Goal: Task Accomplishment & Management: Complete application form

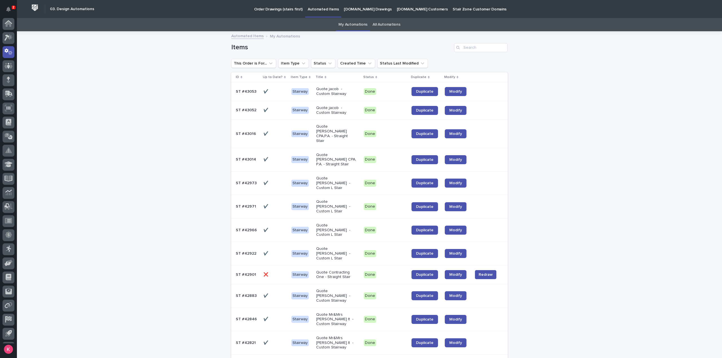
scroll to position [12, 0]
click at [5, 37] on icon at bounding box center [7, 38] width 4 height 4
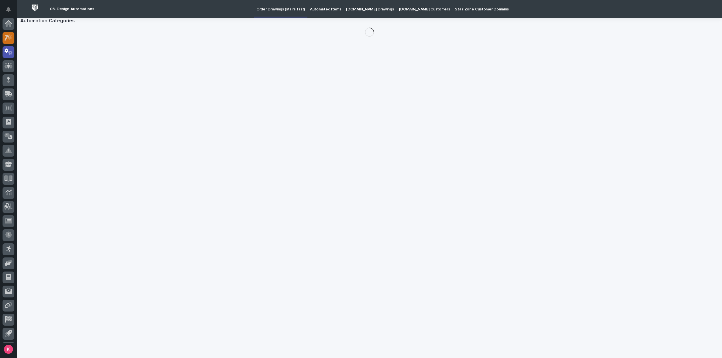
click at [6, 34] on icon at bounding box center [9, 37] width 8 height 6
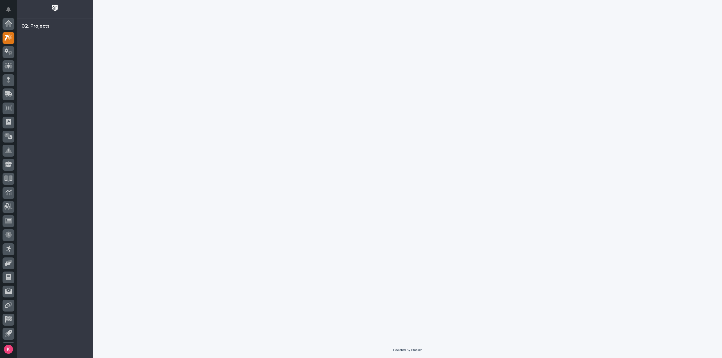
scroll to position [12, 0]
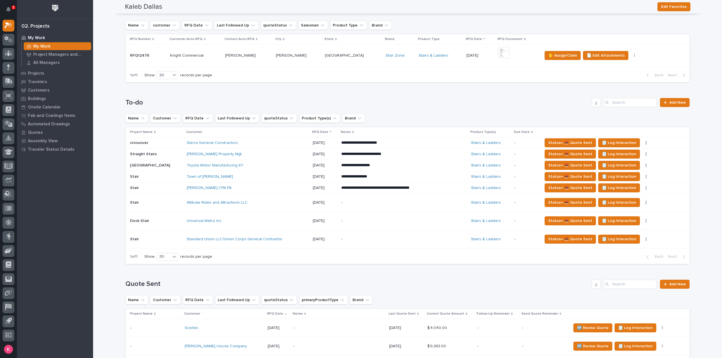
scroll to position [56, 0]
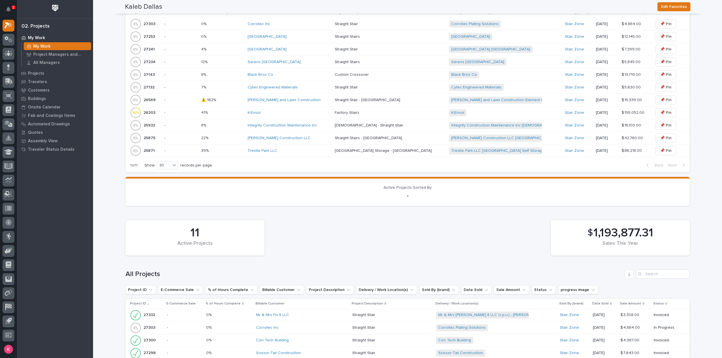
scroll to position [338, 0]
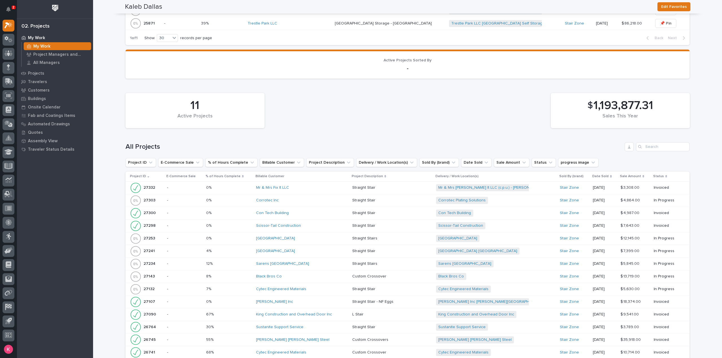
click at [319, 300] on div "HA Dorsten Inc" at bounding box center [302, 302] width 92 height 5
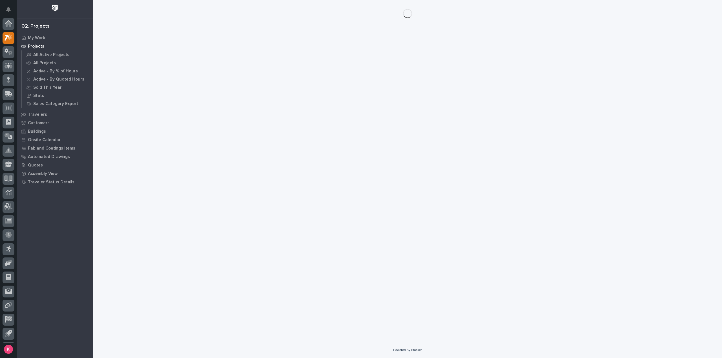
scroll to position [12, 0]
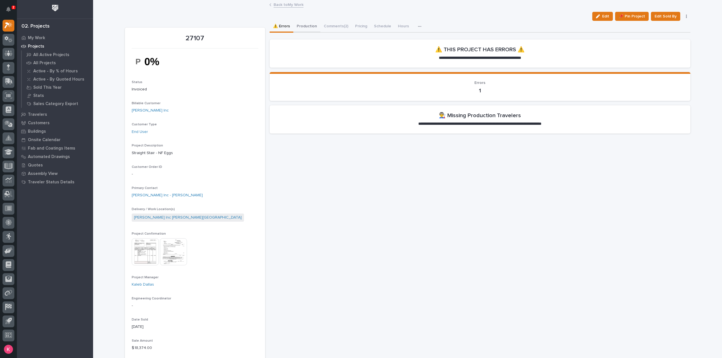
click at [303, 28] on button "Production" at bounding box center [306, 27] width 27 height 12
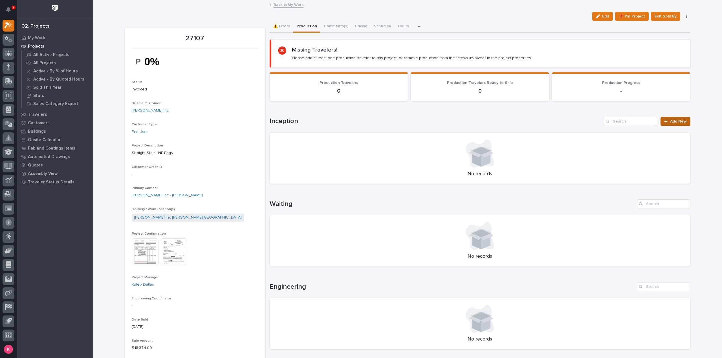
click at [670, 121] on span "Add New" at bounding box center [678, 122] width 17 height 4
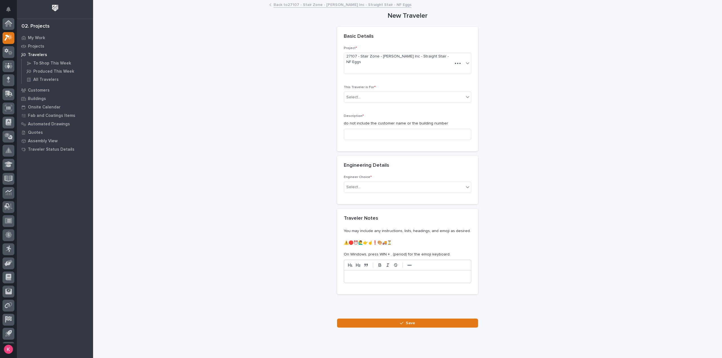
scroll to position [12, 0]
drag, startPoint x: 382, startPoint y: 86, endPoint x: 388, endPoint y: 90, distance: 7.0
click at [383, 93] on div "Select..." at bounding box center [404, 97] width 120 height 9
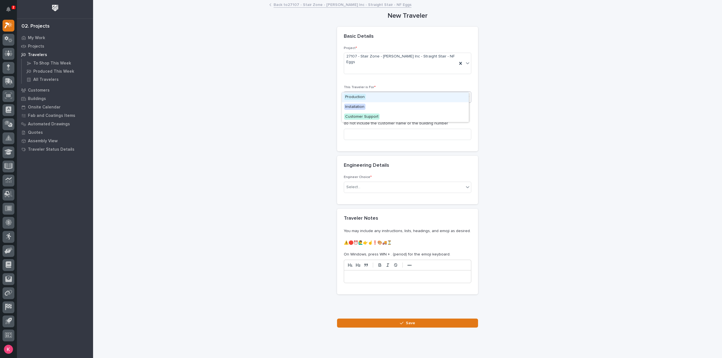
click at [380, 99] on div "Production" at bounding box center [405, 97] width 127 height 10
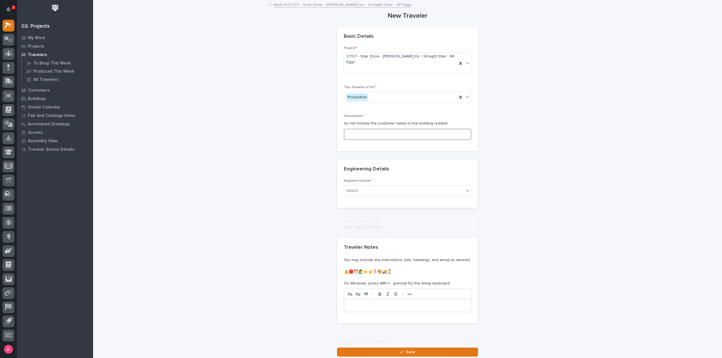
click at [378, 129] on input at bounding box center [407, 134] width 127 height 11
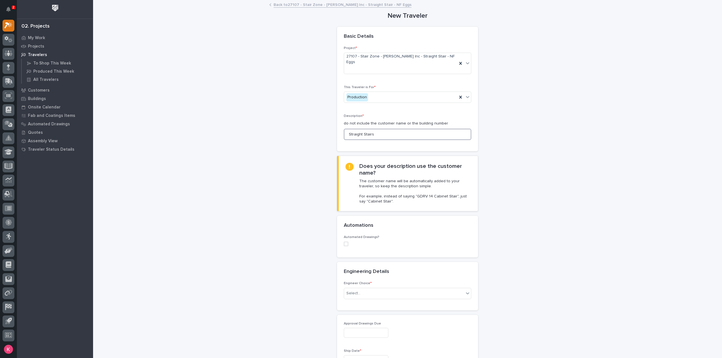
type input "Straight Stairs"
click at [344, 242] on span at bounding box center [346, 244] width 5 height 5
drag, startPoint x: 383, startPoint y: 270, endPoint x: 403, endPoint y: 274, distance: 20.5
click at [383, 276] on div "Select..." at bounding box center [404, 280] width 120 height 9
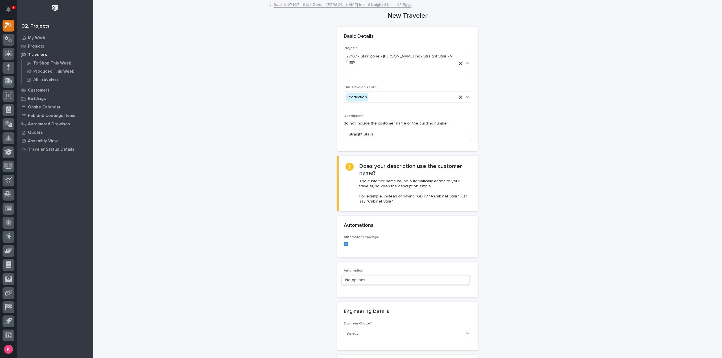
type input "*****"
drag, startPoint x: 396, startPoint y: 278, endPoint x: 397, endPoint y: 287, distance: 8.8
click at [396, 278] on div "ST #40705" at bounding box center [405, 281] width 127 height 10
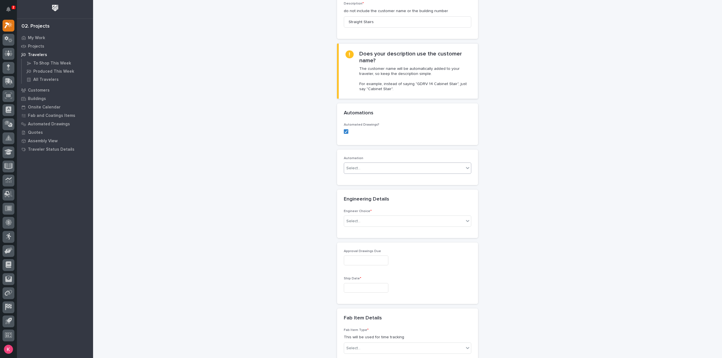
scroll to position [113, 0]
click at [373, 216] on div "Select..." at bounding box center [404, 220] width 120 height 9
click at [372, 255] on input "text" at bounding box center [366, 260] width 45 height 10
click at [445, 216] on div "Select..." at bounding box center [404, 220] width 120 height 9
click at [385, 239] on div "I know who will draw this" at bounding box center [405, 240] width 127 height 10
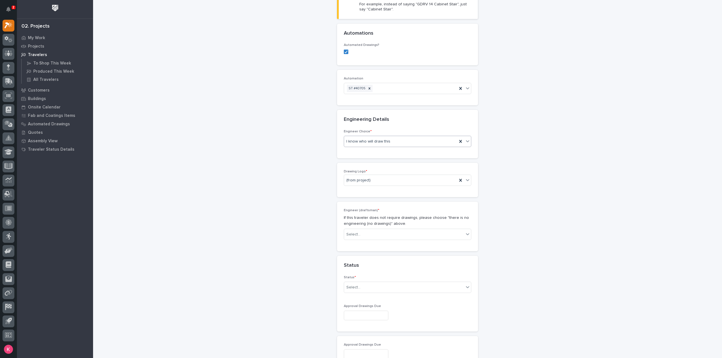
scroll to position [199, 0]
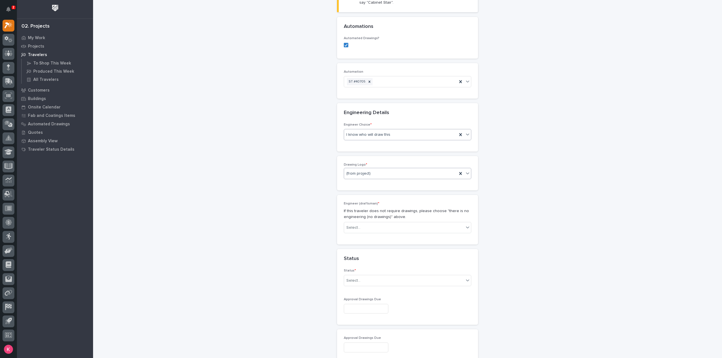
click at [382, 168] on div "(from project)" at bounding box center [407, 173] width 127 height 11
type input "**"
click at [372, 191] on div "Stair Zone" at bounding box center [405, 193] width 127 height 10
click at [367, 222] on div "Engineer (draftsman) * If this traveler does not require drawings, please choos…" at bounding box center [407, 220] width 127 height 36
click at [375, 223] on div "Select..." at bounding box center [404, 227] width 120 height 9
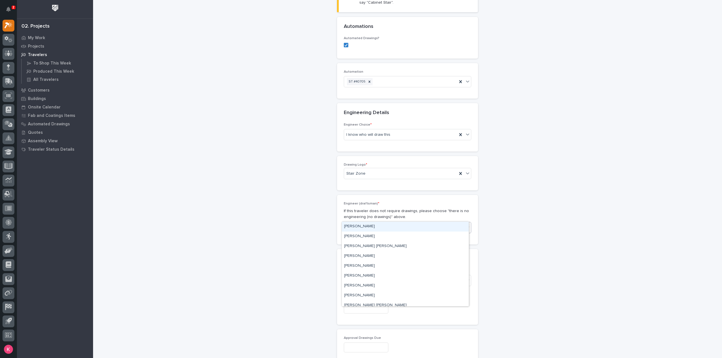
type input "**"
click at [380, 253] on div "Kaleb Dallas" at bounding box center [405, 256] width 127 height 10
click at [369, 276] on div "Select..." at bounding box center [404, 280] width 120 height 9
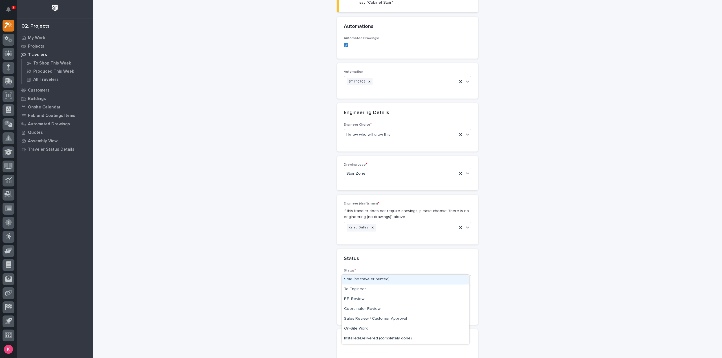
click at [372, 280] on div "Sold (no traveler printed)" at bounding box center [405, 280] width 127 height 10
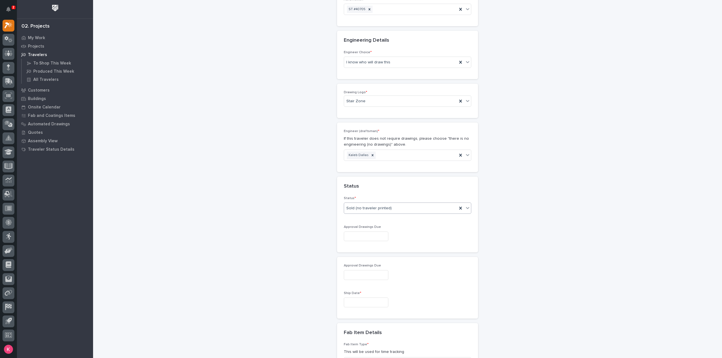
scroll to position [284, 0]
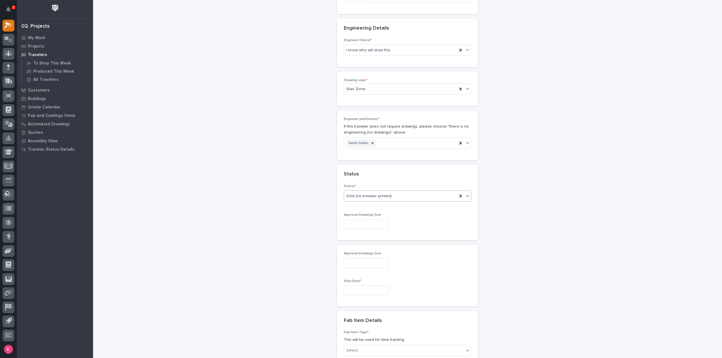
click at [367, 286] on input "text" at bounding box center [366, 291] width 45 height 10
click at [390, 189] on span "Next Month" at bounding box center [390, 190] width 0 height 7
click at [346, 231] on div "10" at bounding box center [344, 232] width 8 height 8
type input "**********"
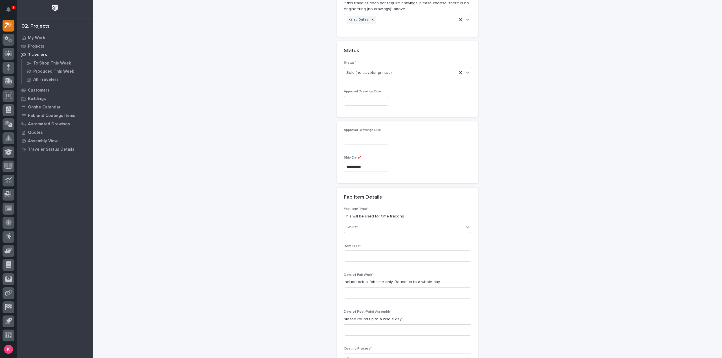
scroll to position [453, 0]
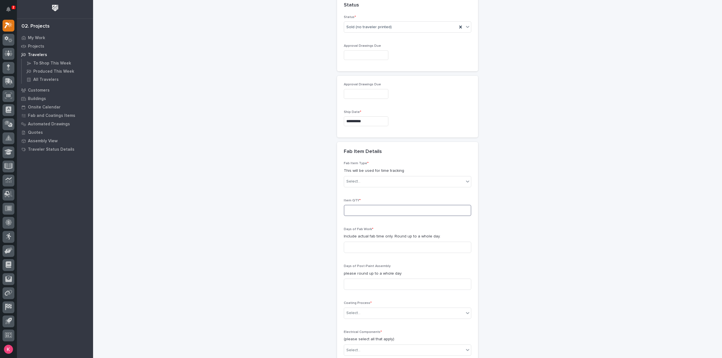
click at [363, 205] on input at bounding box center [407, 210] width 127 height 11
type input "3"
click at [367, 242] on input at bounding box center [407, 247] width 127 height 11
type input "8"
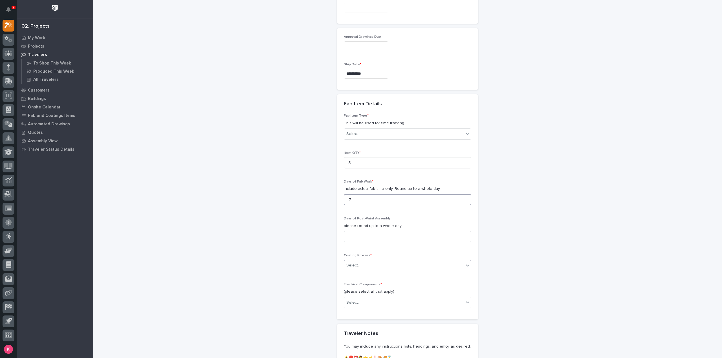
scroll to position [509, 0]
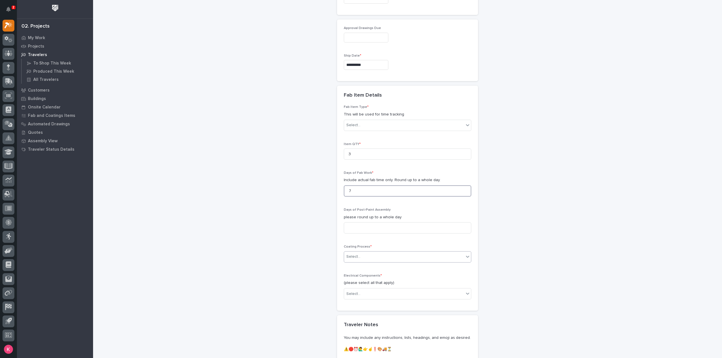
type input "7"
click at [370, 249] on body "2 My Settings Log Out 02. Projects My Work Projects Travelers To Shop This Week…" at bounding box center [361, 179] width 722 height 358
click at [370, 255] on div "Galvanize" at bounding box center [405, 255] width 127 height 10
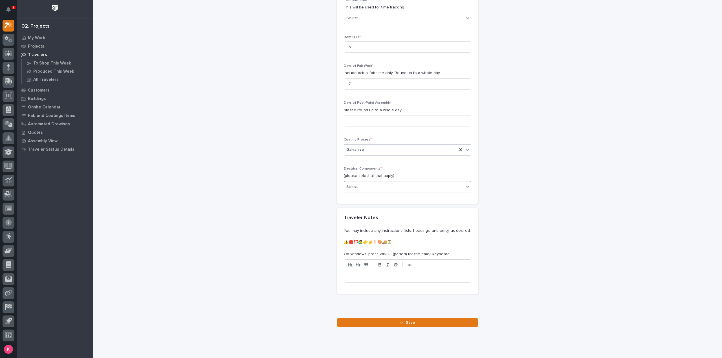
click at [385, 182] on div "Select..." at bounding box center [404, 186] width 120 height 9
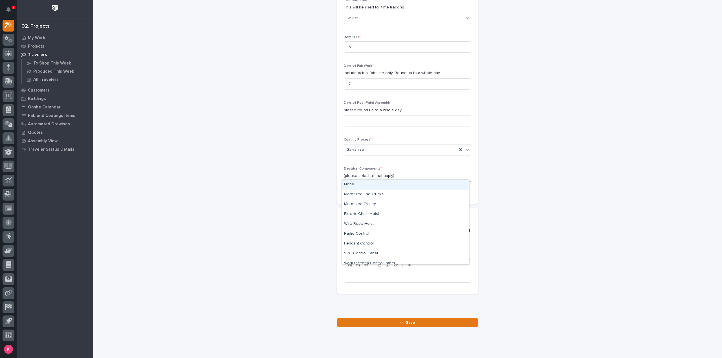
click at [368, 184] on div "None" at bounding box center [405, 185] width 127 height 10
click at [381, 274] on p at bounding box center [407, 277] width 118 height 6
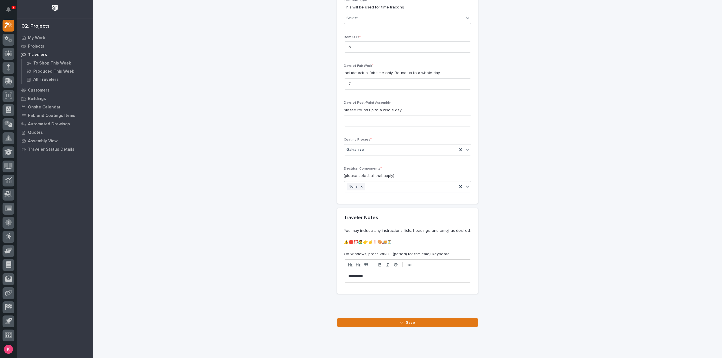
click at [383, 306] on div at bounding box center [407, 311] width 138 height 11
click at [388, 318] on button "Save" at bounding box center [407, 322] width 141 height 9
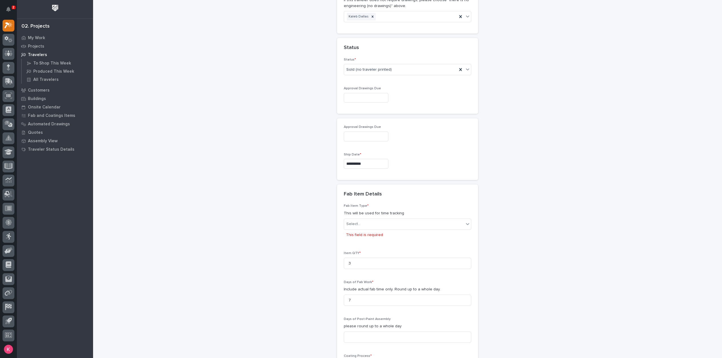
scroll to position [405, 0]
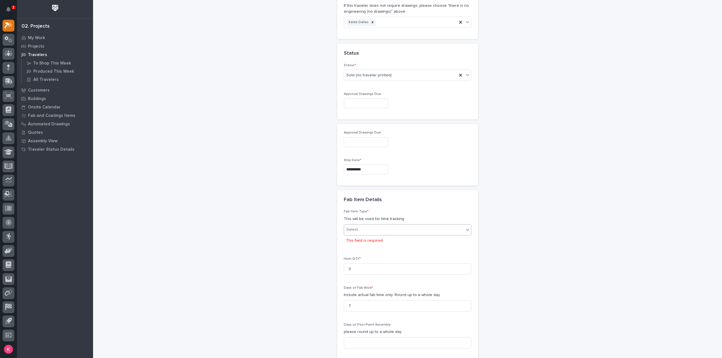
click at [367, 225] on div "Select..." at bounding box center [404, 229] width 120 height 9
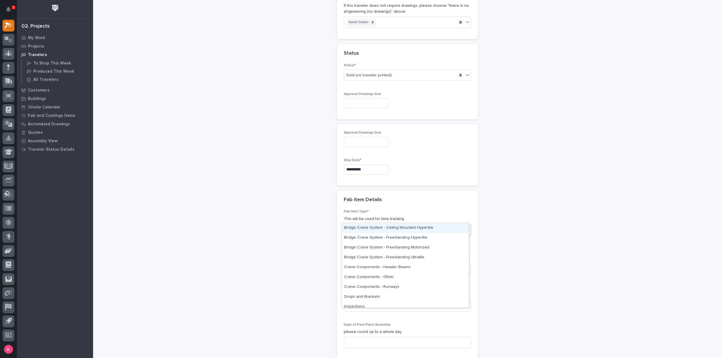
type input "**"
click at [378, 287] on div "Stairway - (straight)" at bounding box center [405, 287] width 127 height 10
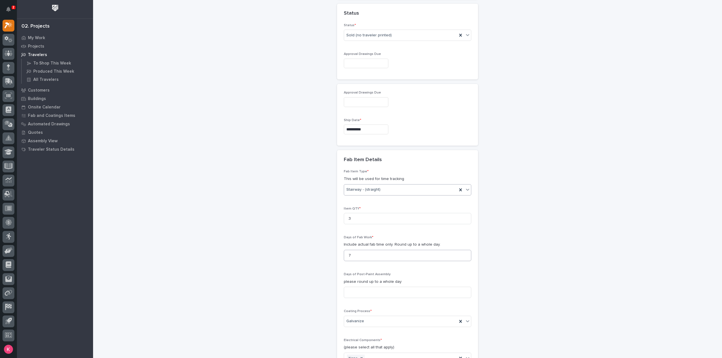
scroll to position [616, 0]
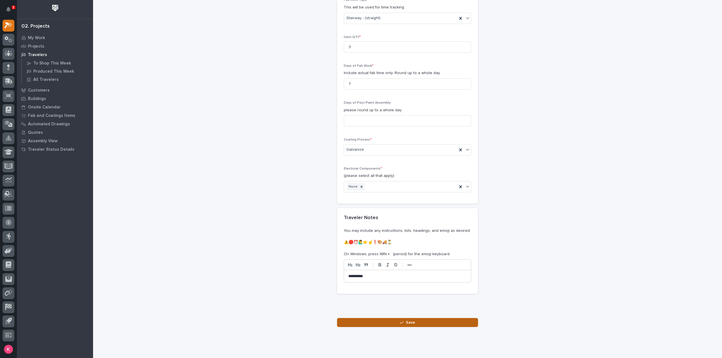
click at [385, 318] on button "Save" at bounding box center [407, 322] width 141 height 9
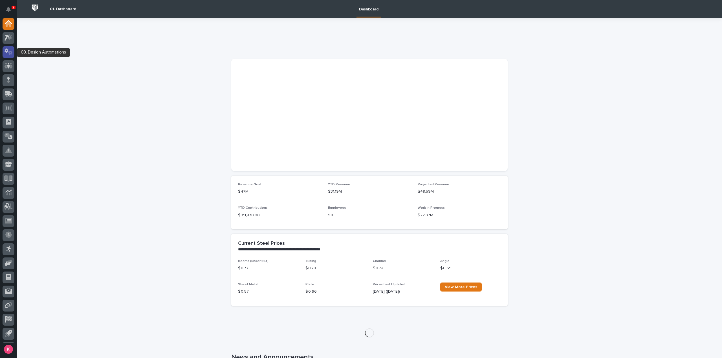
click at [6, 52] on icon at bounding box center [7, 51] width 4 height 4
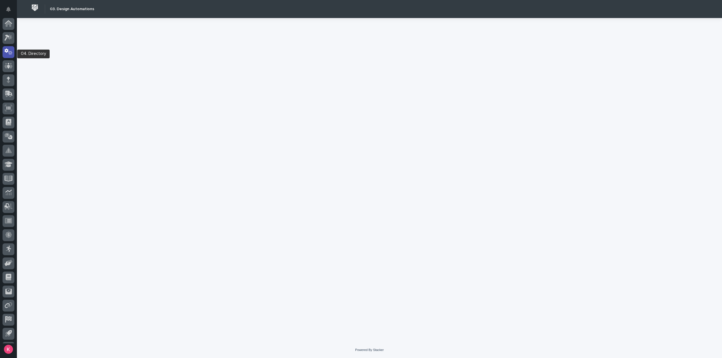
scroll to position [12, 0]
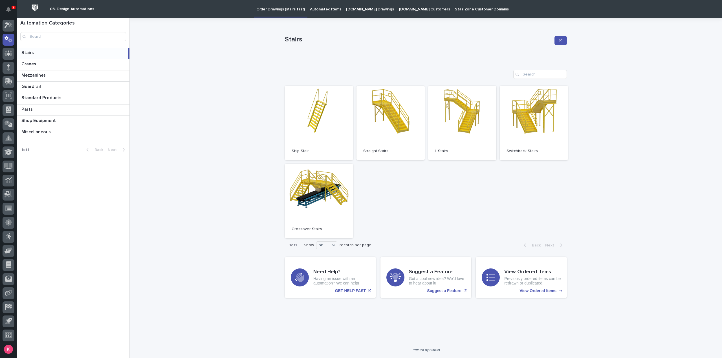
click at [322, 15] on link "Automated Items" at bounding box center [325, 8] width 36 height 17
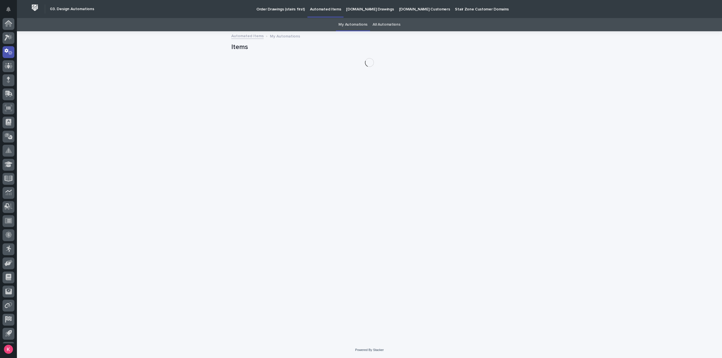
scroll to position [12, 0]
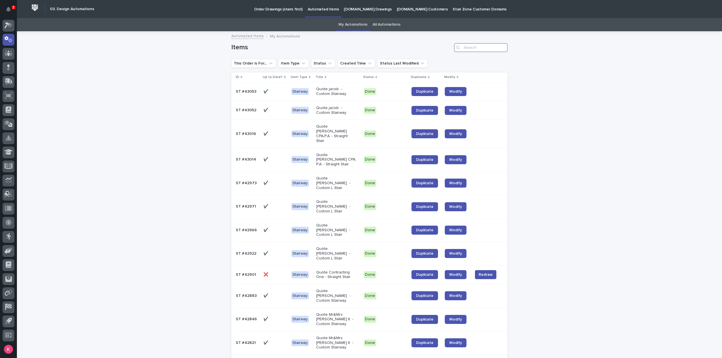
click at [491, 48] on input "Search" at bounding box center [481, 47] width 54 height 9
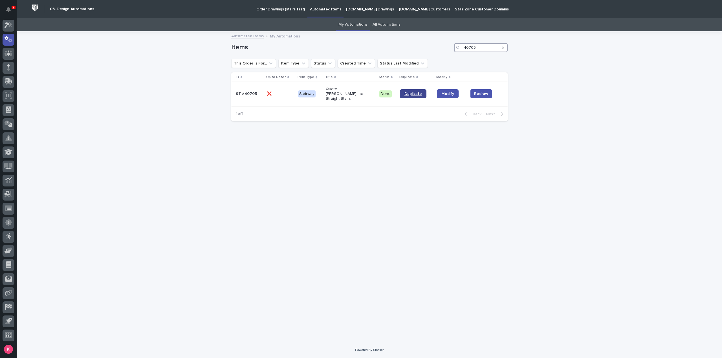
type input "40705"
click at [414, 95] on link "Duplicate" at bounding box center [413, 93] width 26 height 9
click at [446, 95] on link "Modify" at bounding box center [448, 93] width 22 height 9
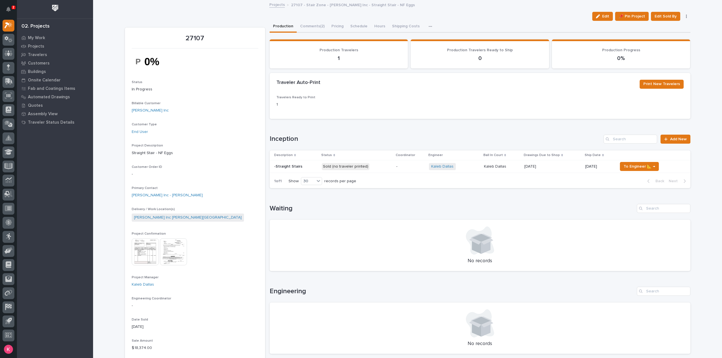
click at [384, 172] on div "Sold (no traveler printed)" at bounding box center [357, 167] width 70 height 12
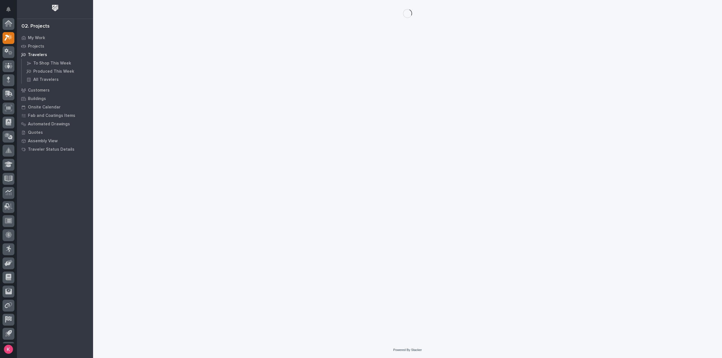
scroll to position [12, 0]
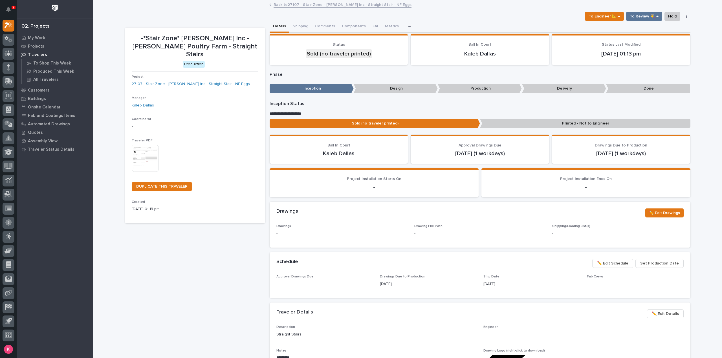
click at [138, 155] on img at bounding box center [145, 158] width 27 height 27
